Goal: Task Accomplishment & Management: Manage account settings

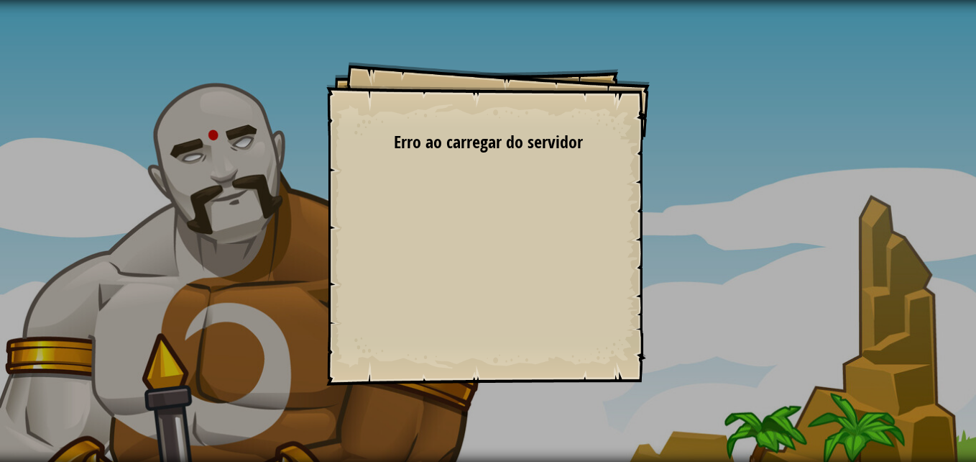
click at [444, 185] on div "Goals Start Level Erro ao carregar do servidor Você precisa de uma assinatura p…" at bounding box center [488, 224] width 324 height 324
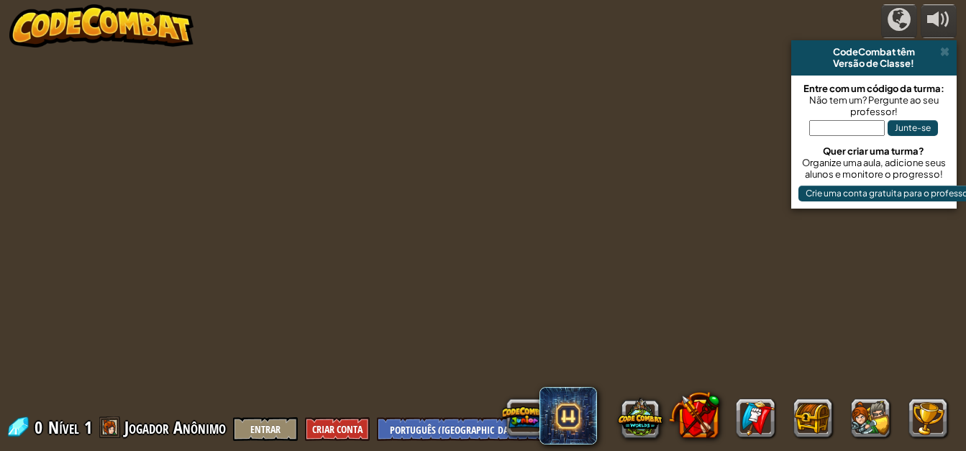
select select "pt-BR"
click at [941, 58] on span at bounding box center [944, 52] width 9 height 12
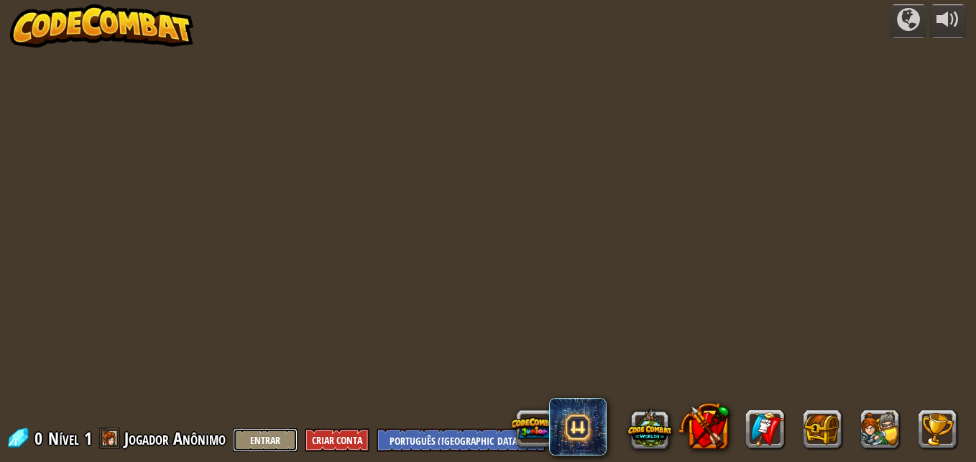
click at [257, 432] on button "Entrar" at bounding box center [265, 440] width 65 height 24
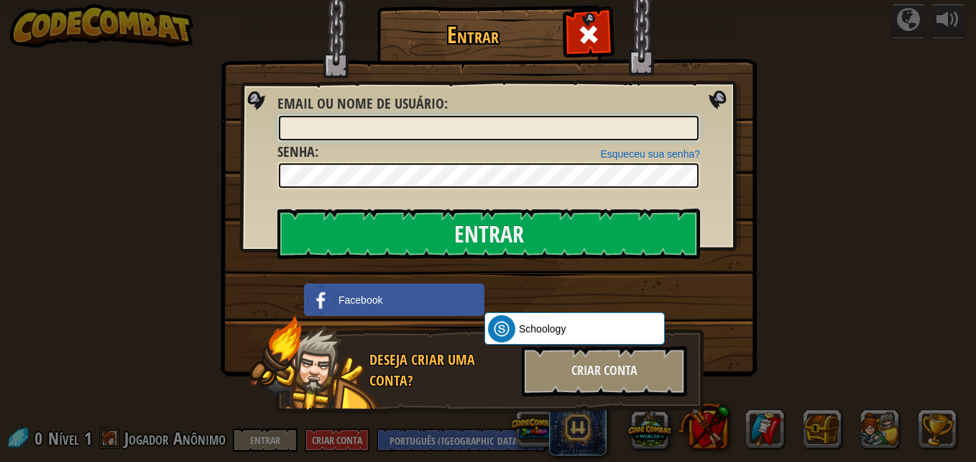
click at [372, 119] on input "Email ou nome de usuário :" at bounding box center [489, 128] width 420 height 24
click at [383, 132] on input "Email ou nome de usuário :" at bounding box center [489, 128] width 420 height 24
type input "m"
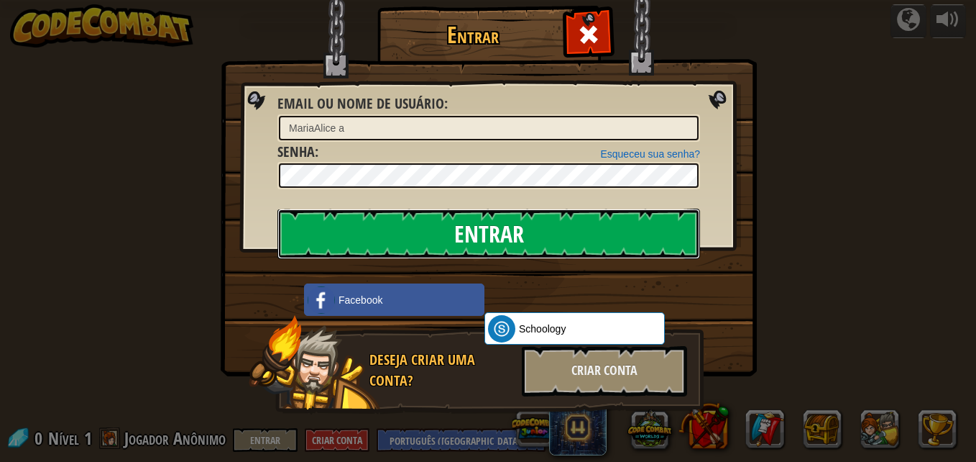
click at [481, 219] on input "Entrar" at bounding box center [489, 233] width 423 height 50
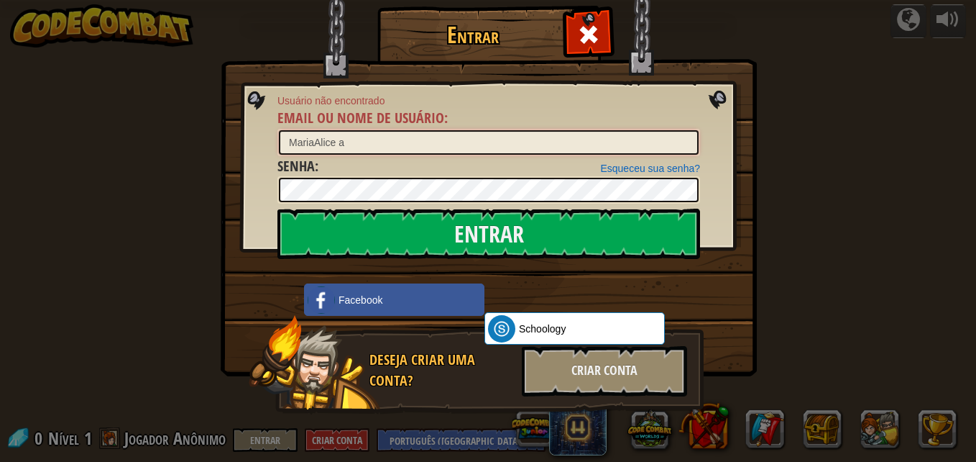
click at [404, 150] on input "MariaAlice a" at bounding box center [489, 142] width 420 height 24
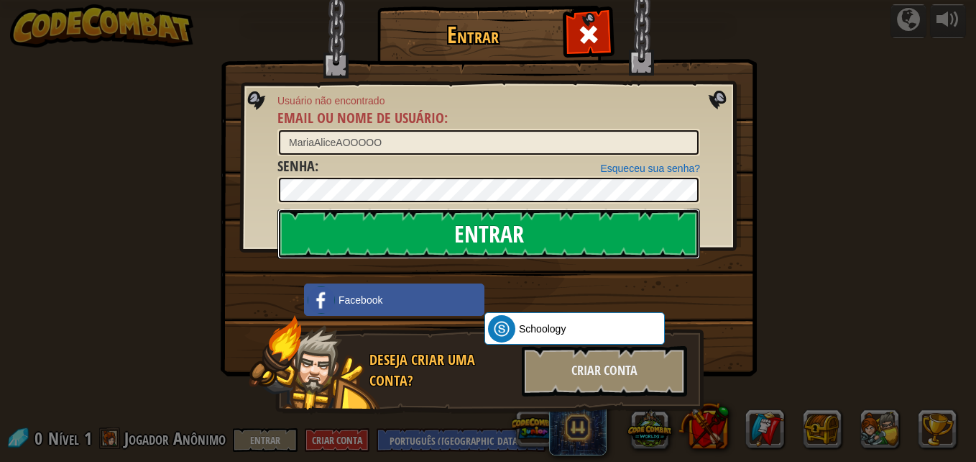
click at [504, 236] on input "Entrar" at bounding box center [489, 233] width 423 height 50
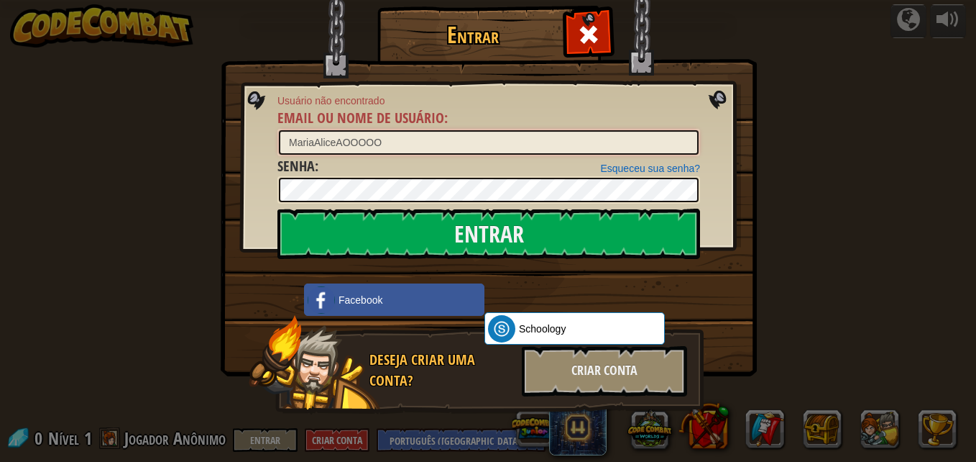
click at [470, 140] on input "MariaAliceAOOOOO" at bounding box center [489, 142] width 420 height 24
type input "MariaAliceA00000"
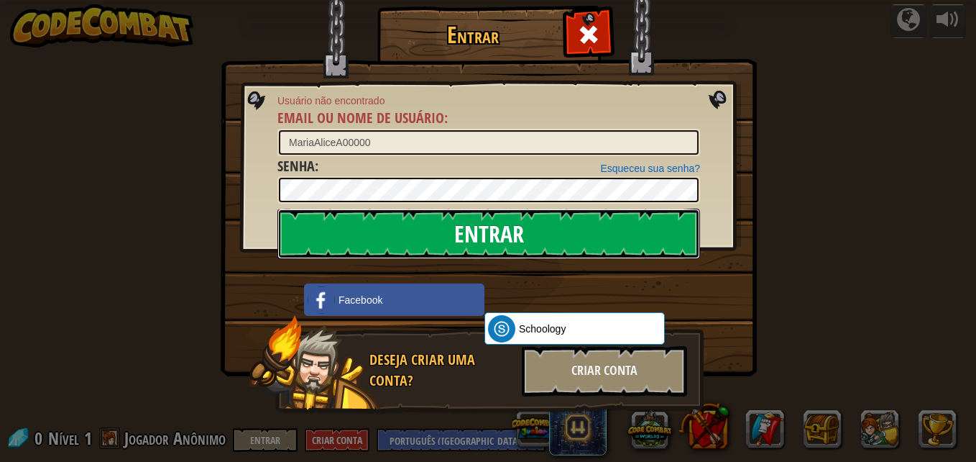
click at [457, 232] on input "Entrar" at bounding box center [489, 233] width 423 height 50
